Goal: Task Accomplishment & Management: Use online tool/utility

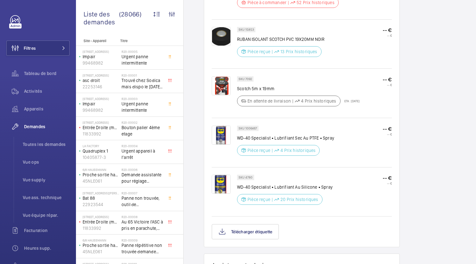
scroll to position [438, 0]
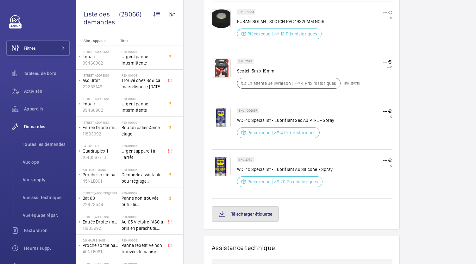
click at [253, 218] on button "Télécharger étiquette" at bounding box center [245, 213] width 67 height 15
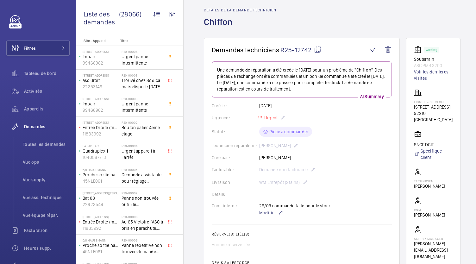
scroll to position [10, 0]
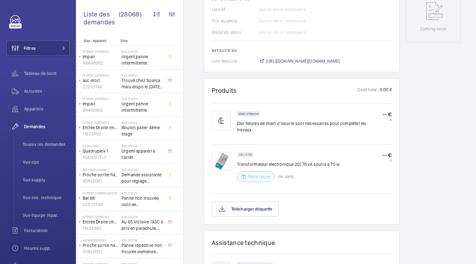
scroll to position [344, 0]
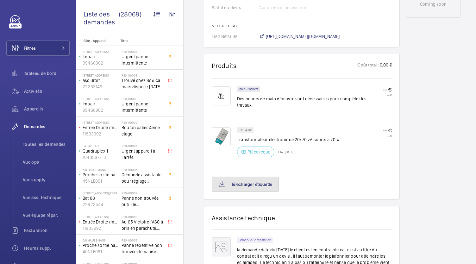
click at [262, 177] on button "Télécharger étiquette" at bounding box center [245, 184] width 67 height 15
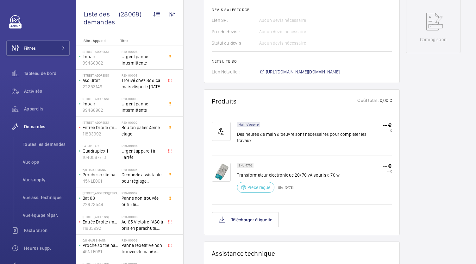
scroll to position [308, 0]
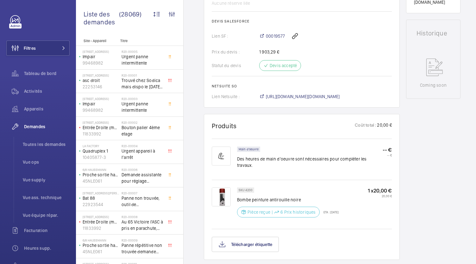
scroll to position [273, 0]
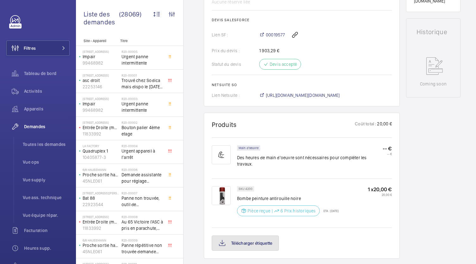
click at [245, 237] on button "Télécharger étiquette" at bounding box center [245, 242] width 67 height 15
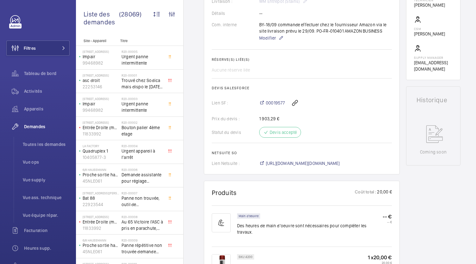
scroll to position [205, 0]
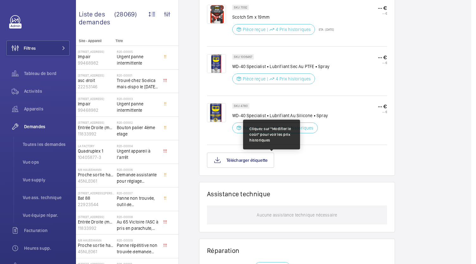
scroll to position [499, 0]
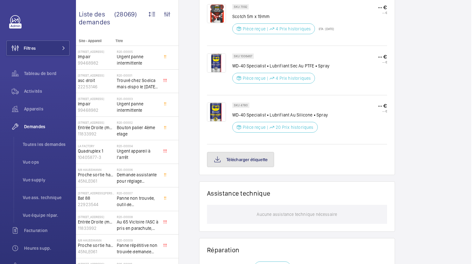
click at [244, 161] on button "Télécharger étiquette" at bounding box center [240, 159] width 67 height 15
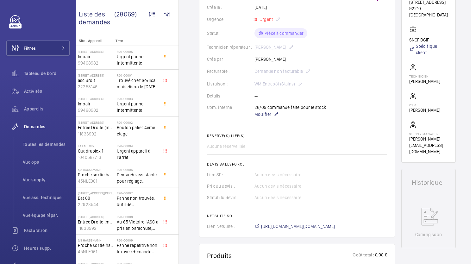
scroll to position [128, 0]
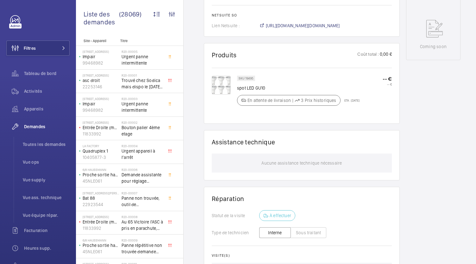
scroll to position [317, 0]
click at [312, 26] on span "https://6461500.app.netsuite.com/app/accounting/transactions/salesord.nl?id=303…" at bounding box center [303, 25] width 74 height 6
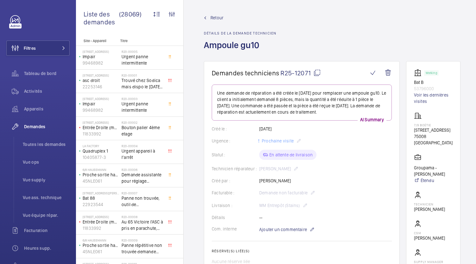
scroll to position [0, 0]
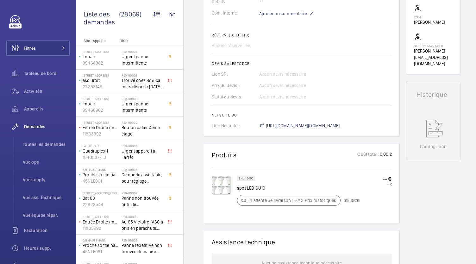
scroll to position [217, 0]
click at [287, 124] on span "[URL][DOMAIN_NAME][DOMAIN_NAME]" at bounding box center [303, 125] width 74 height 6
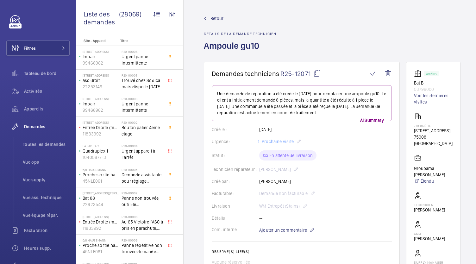
scroll to position [0, 0]
drag, startPoint x: 311, startPoint y: 72, endPoint x: 281, endPoint y: 74, distance: 30.1
click at [281, 74] on span "R25-12071" at bounding box center [300, 74] width 40 height 8
copy span "R25-12071"
drag, startPoint x: 311, startPoint y: 72, endPoint x: 281, endPoint y: 74, distance: 29.8
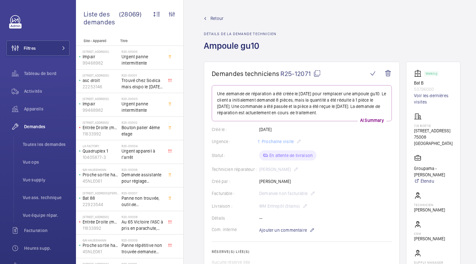
click at [281, 74] on span "R25-12071" at bounding box center [300, 74] width 40 height 8
copy span "R25-12071"
drag, startPoint x: 281, startPoint y: 74, endPoint x: 310, endPoint y: 73, distance: 29.1
click at [310, 73] on span "R25-12071" at bounding box center [300, 74] width 40 height 8
copy span "R25-12071"
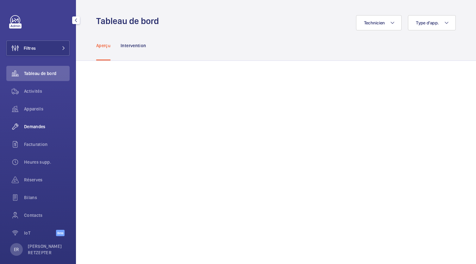
click at [40, 129] on span "Demandes" at bounding box center [47, 126] width 46 height 6
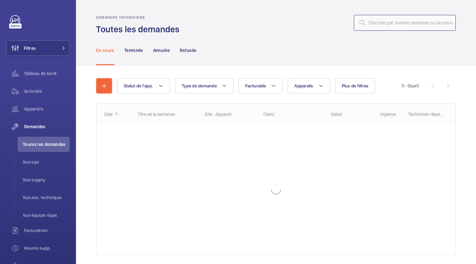
click at [371, 24] on input "text" at bounding box center [405, 23] width 102 height 16
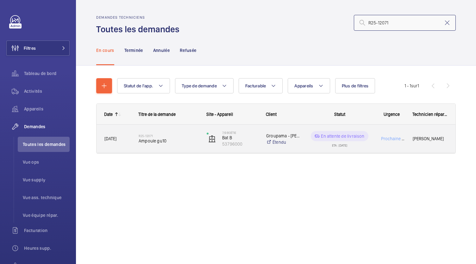
type input "R25-12071"
click at [166, 136] on h2 "R25-12071" at bounding box center [169, 136] width 60 height 4
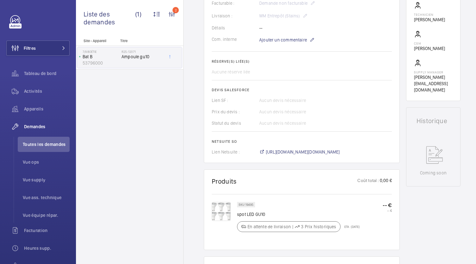
scroll to position [241, 0]
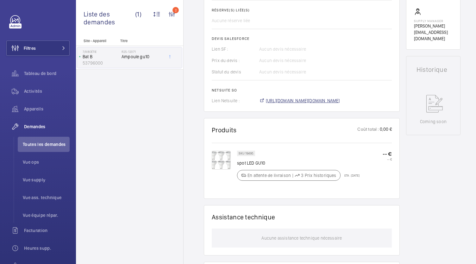
click at [292, 102] on span "https://6461500.app.netsuite.com/app/accounting/transactions/salesord.nl?id=303…" at bounding box center [303, 100] width 74 height 6
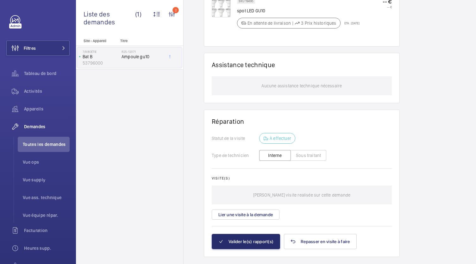
scroll to position [406, 0]
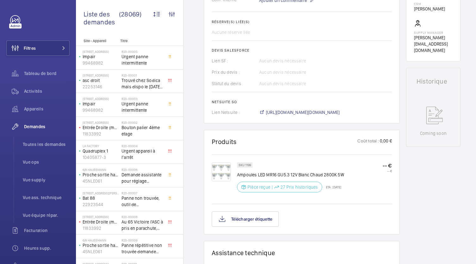
scroll to position [233, 0]
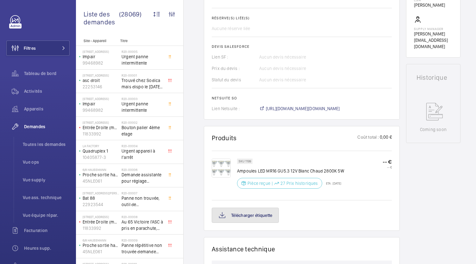
click at [262, 220] on button "Télécharger étiquette" at bounding box center [245, 215] width 67 height 15
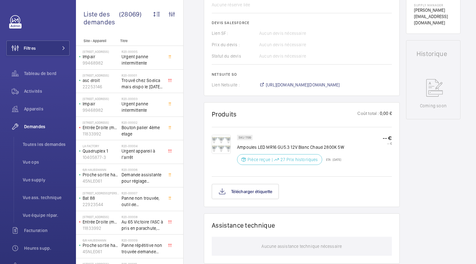
scroll to position [307, 0]
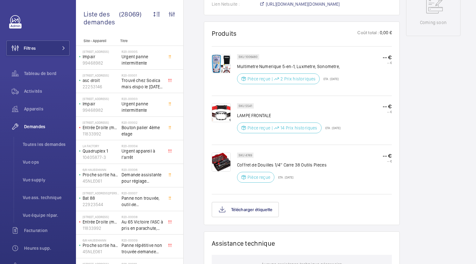
scroll to position [392, 0]
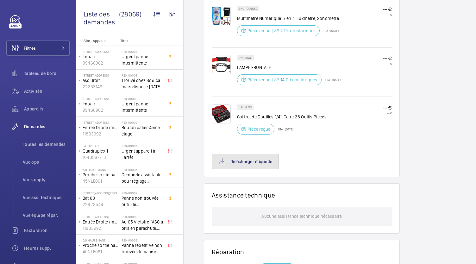
click at [246, 162] on button "Télécharger étiquette" at bounding box center [245, 161] width 67 height 15
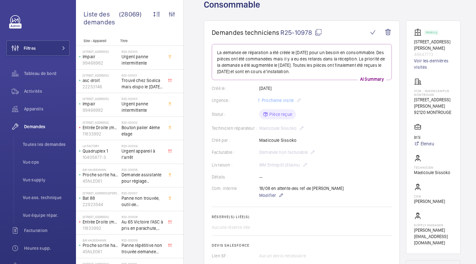
scroll to position [41, 0]
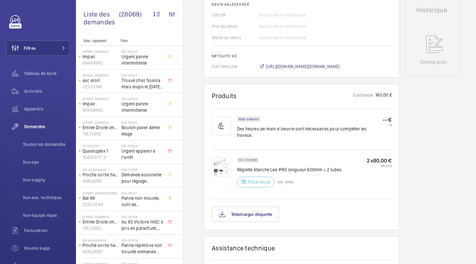
scroll to position [319, 0]
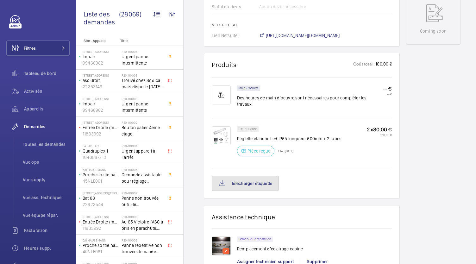
click at [266, 176] on button "Télécharger étiquette" at bounding box center [245, 183] width 67 height 15
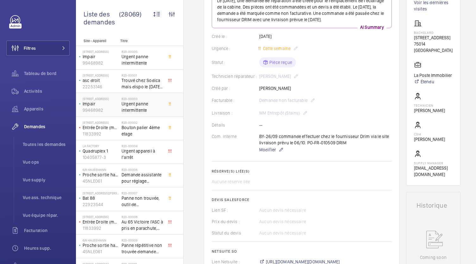
scroll to position [84, 0]
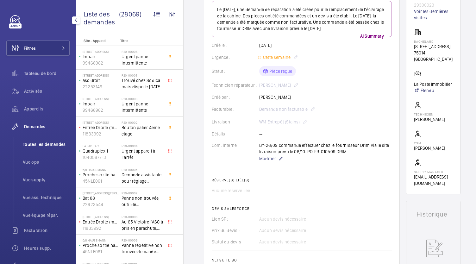
click at [40, 144] on span "Toutes les demandes" at bounding box center [46, 144] width 47 height 6
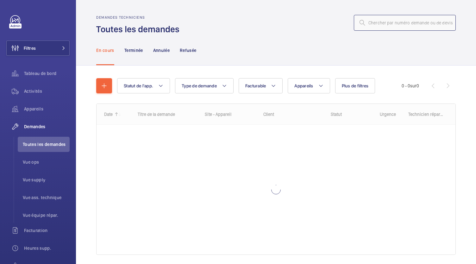
click at [368, 20] on input "text" at bounding box center [405, 23] width 102 height 16
type input "&"
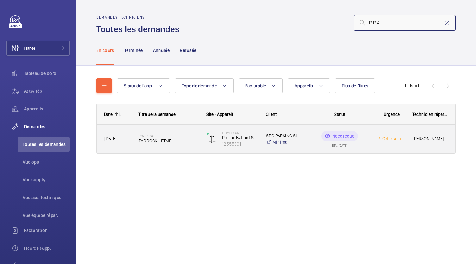
type input "12124"
click at [156, 138] on span "PADDOCK - ETME" at bounding box center [169, 141] width 60 height 6
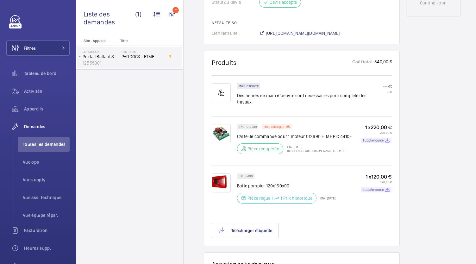
scroll to position [367, 0]
click at [215, 192] on img at bounding box center [221, 182] width 19 height 19
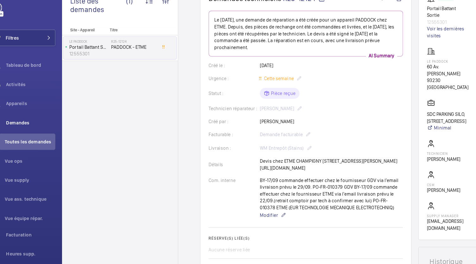
scroll to position [0, 0]
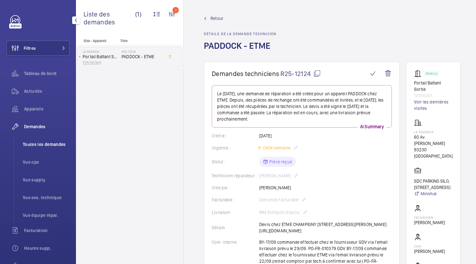
click at [39, 143] on span "Toutes les demandes" at bounding box center [46, 144] width 47 height 6
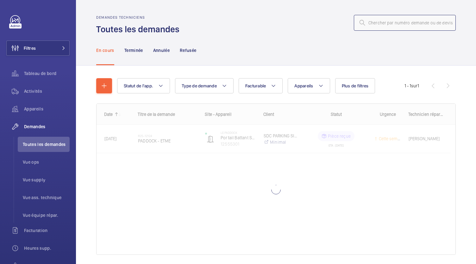
click at [383, 23] on input "text" at bounding box center [405, 23] width 102 height 16
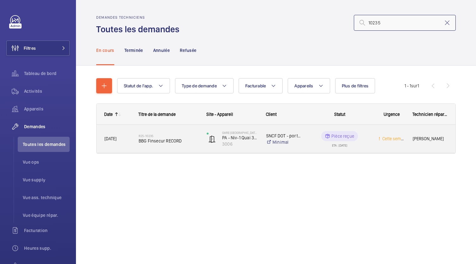
type input "10235"
click at [163, 140] on span "BBG Finsecur RECORD" at bounding box center [169, 141] width 60 height 6
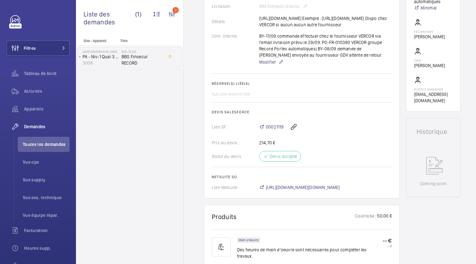
scroll to position [200, 0]
click at [287, 190] on span "[URL][DOMAIN_NAME][DOMAIN_NAME]" at bounding box center [303, 186] width 74 height 6
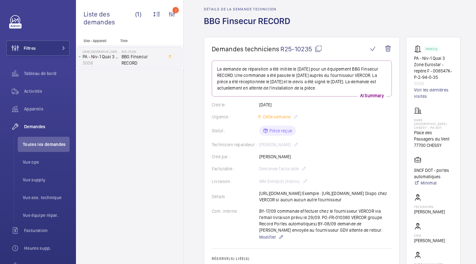
scroll to position [0, 0]
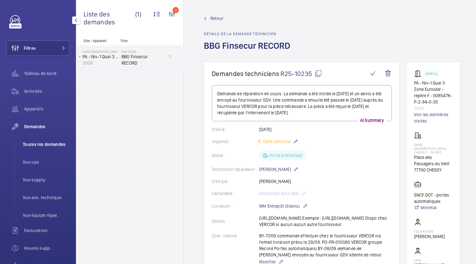
click at [42, 142] on span "Toutes les demandes" at bounding box center [46, 144] width 47 height 6
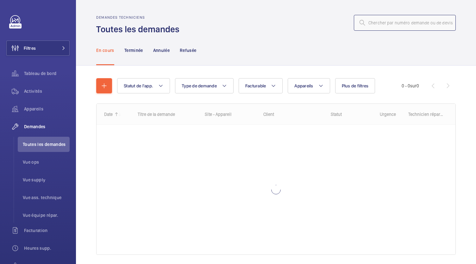
click at [381, 22] on input "text" at bounding box center [405, 23] width 102 height 16
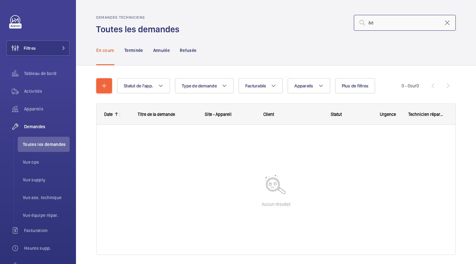
type input "&"
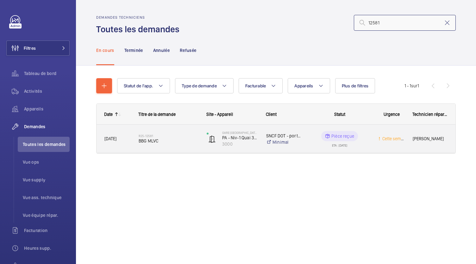
type input "12581"
click at [146, 136] on h2 "R25-12581" at bounding box center [169, 136] width 60 height 4
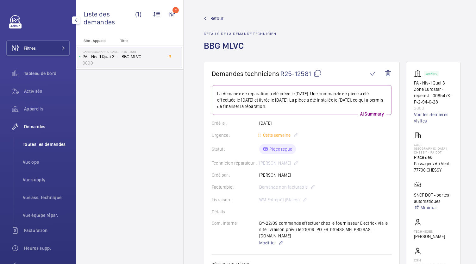
click at [54, 140] on li "Toutes les demandes" at bounding box center [44, 144] width 52 height 15
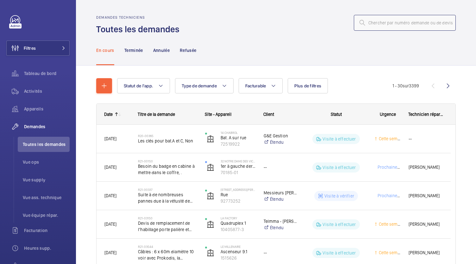
click at [380, 27] on input "text" at bounding box center [405, 23] width 102 height 16
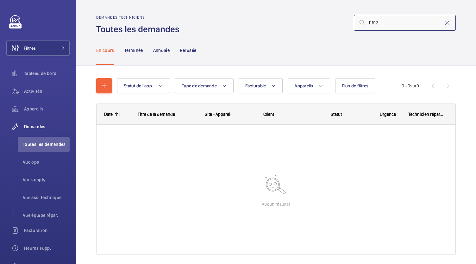
drag, startPoint x: 376, startPoint y: 26, endPoint x: 346, endPoint y: 24, distance: 29.8
click at [346, 24] on div "11193" at bounding box center [319, 22] width 272 height 15
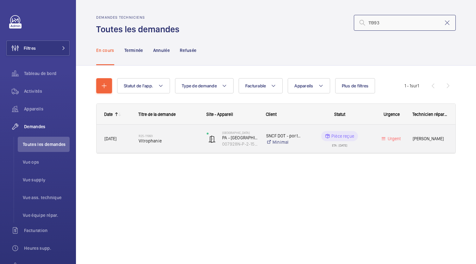
type input "11993"
click at [154, 139] on span "Vitrophanie" at bounding box center [169, 141] width 60 height 6
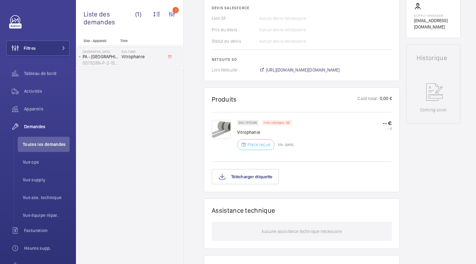
scroll to position [287, 0]
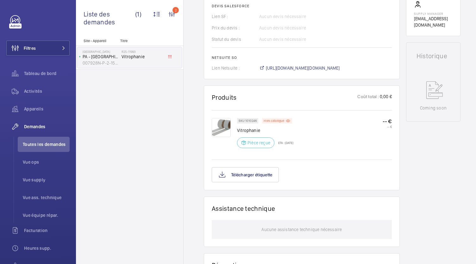
click at [223, 123] on img at bounding box center [221, 127] width 19 height 19
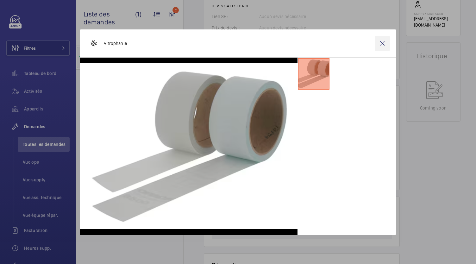
click at [383, 42] on wm-front-icon-button at bounding box center [382, 43] width 15 height 15
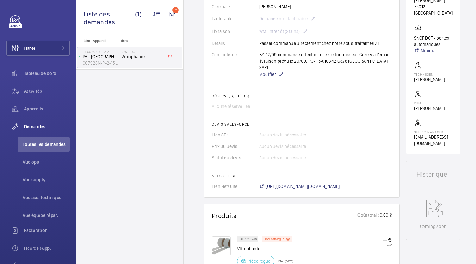
scroll to position [230, 0]
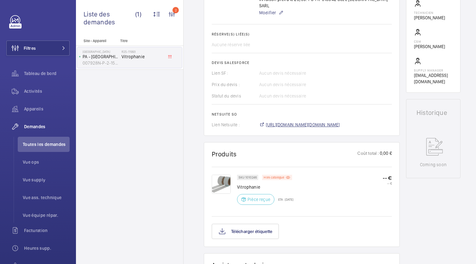
click at [317, 124] on span "[URL][DOMAIN_NAME][DOMAIN_NAME]" at bounding box center [303, 124] width 74 height 6
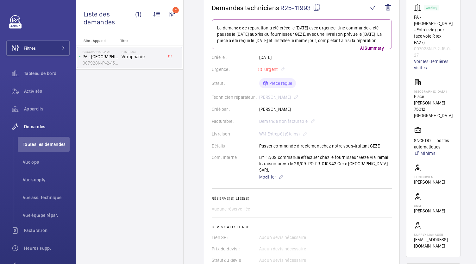
scroll to position [0, 0]
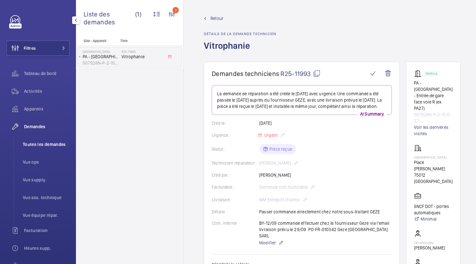
click at [44, 148] on li "Toutes les demandes" at bounding box center [44, 144] width 52 height 15
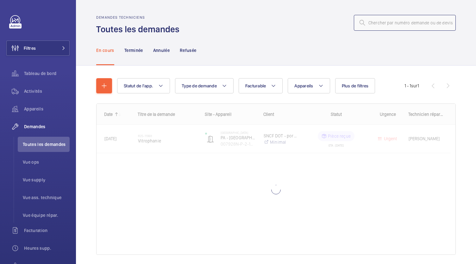
click at [375, 22] on input "text" at bounding box center [405, 23] width 102 height 16
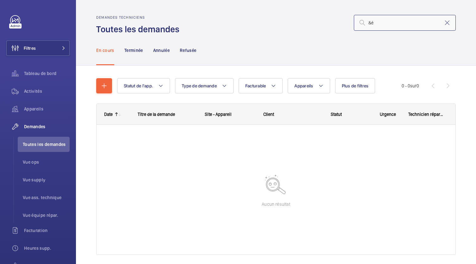
type input "&"
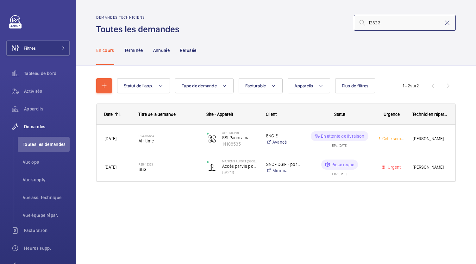
click at [369, 21] on input "12323" at bounding box center [405, 23] width 102 height 16
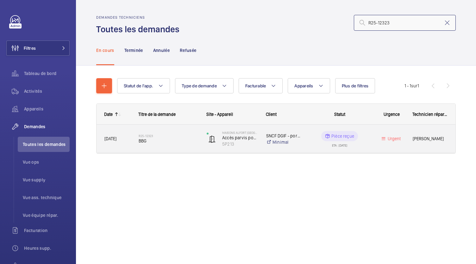
type input "R25-12323"
click at [151, 141] on span "BBG" at bounding box center [169, 141] width 60 height 6
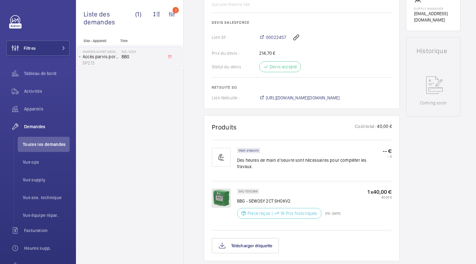
scroll to position [268, 0]
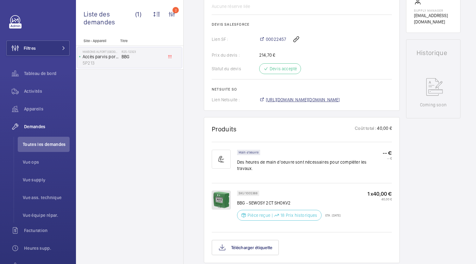
click at [296, 99] on span "[URL][DOMAIN_NAME][DOMAIN_NAME]" at bounding box center [303, 99] width 74 height 6
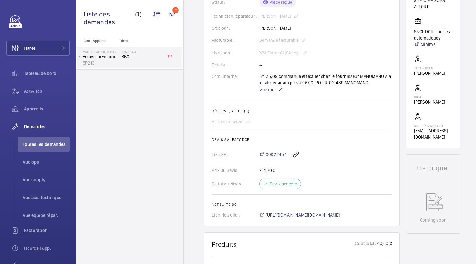
scroll to position [0, 0]
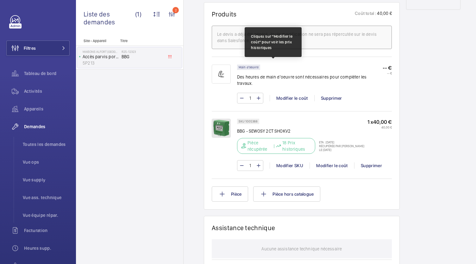
scroll to position [375, 0]
